Goal: Task Accomplishment & Management: Complete application form

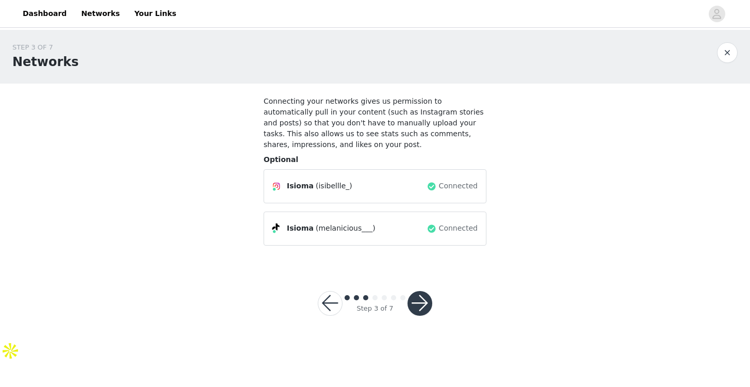
click at [424, 300] on button "button" at bounding box center [420, 303] width 25 height 25
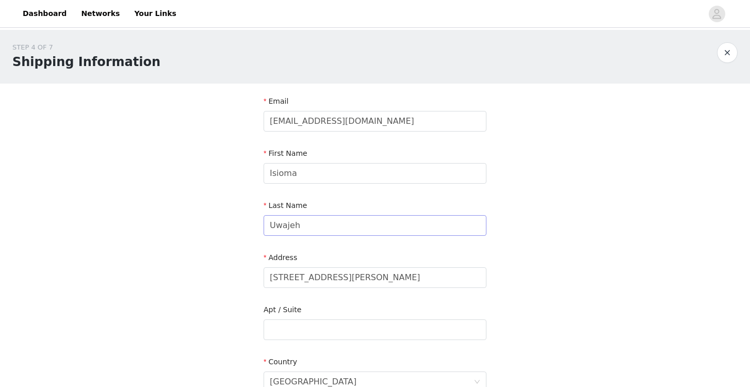
scroll to position [264, 0]
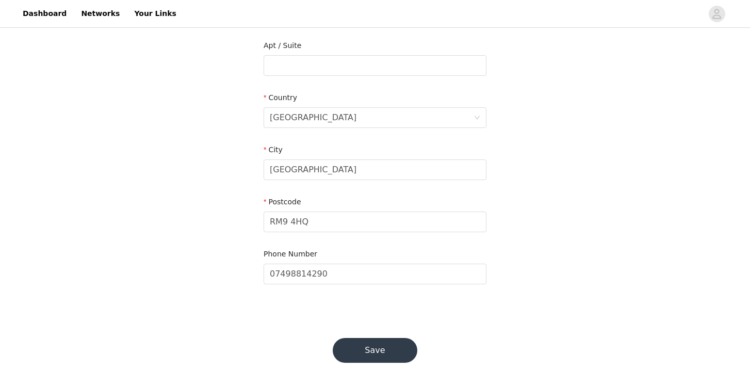
click at [359, 351] on button "Save" at bounding box center [375, 350] width 85 height 25
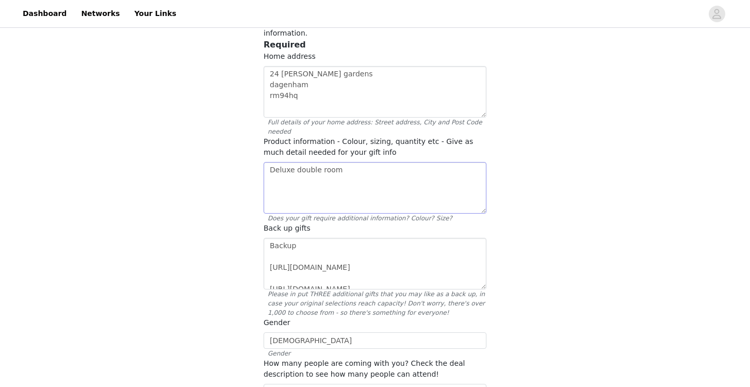
scroll to position [105, 0]
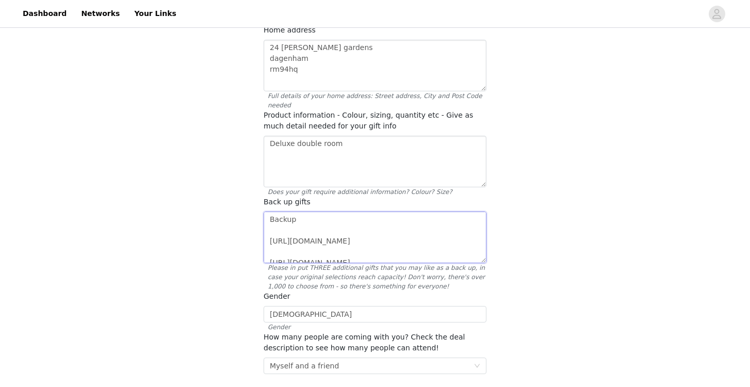
drag, startPoint x: 271, startPoint y: 205, endPoint x: 369, endPoint y: 224, distance: 99.3
click at [369, 224] on textarea "Backup [URL][DOMAIN_NAME] [URL][DOMAIN_NAME]" at bounding box center [375, 238] width 223 height 52
drag, startPoint x: 344, startPoint y: 248, endPoint x: 267, endPoint y: 194, distance: 93.8
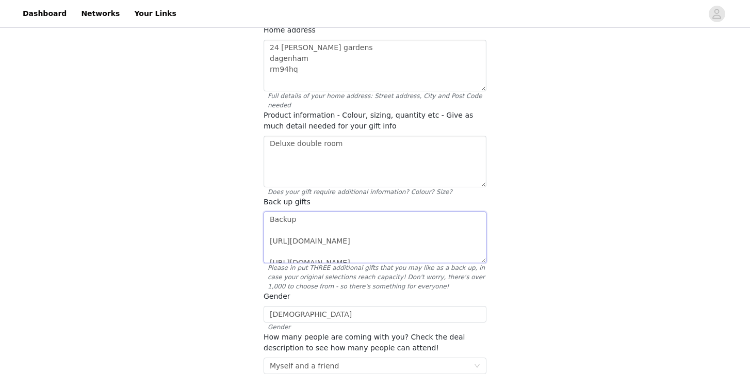
click at [267, 197] on div "Back up gifts Backup [URL][DOMAIN_NAME] [URL][DOMAIN_NAME] Please in put THREE …" at bounding box center [375, 244] width 223 height 94
paste textarea "[URL][DOMAIN_NAME]"
type textarea "[URL][DOMAIN_NAME]"
